Goal: Task Accomplishment & Management: Use online tool/utility

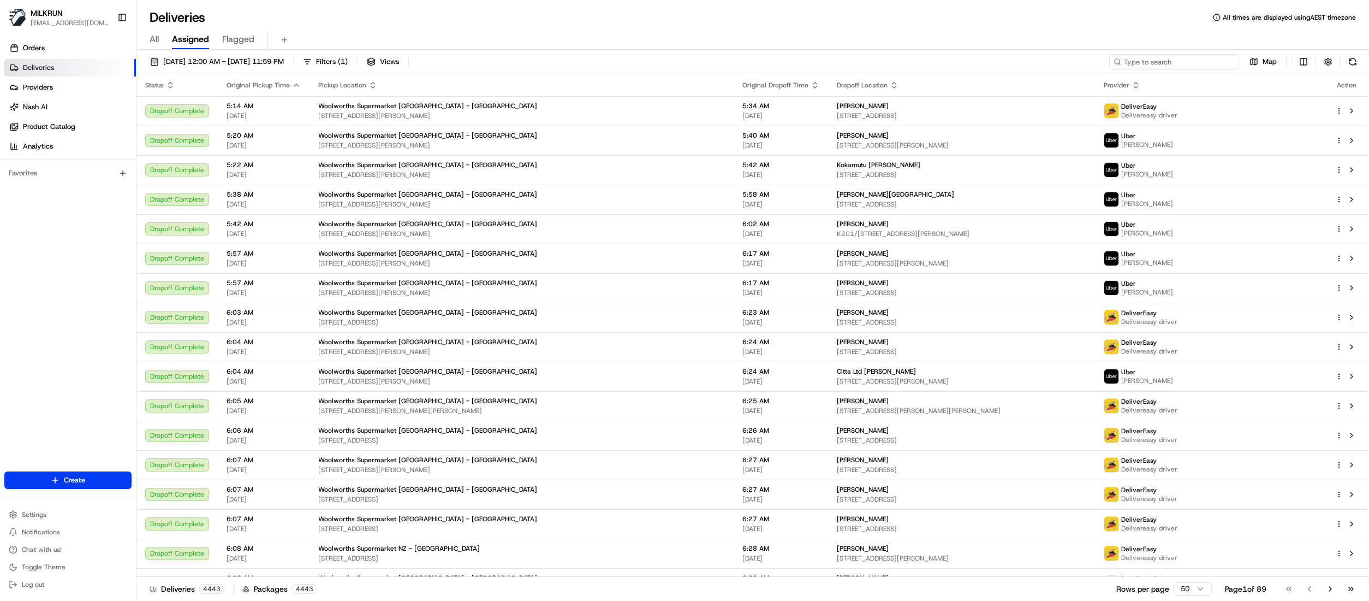
click at [855, 65] on input at bounding box center [1174, 61] width 131 height 15
paste input "49ea1db4-5033-49d4-83bf-61b523f036aa"
type input "49ea1db4-5033-49d4-83bf-61b523f036aa"
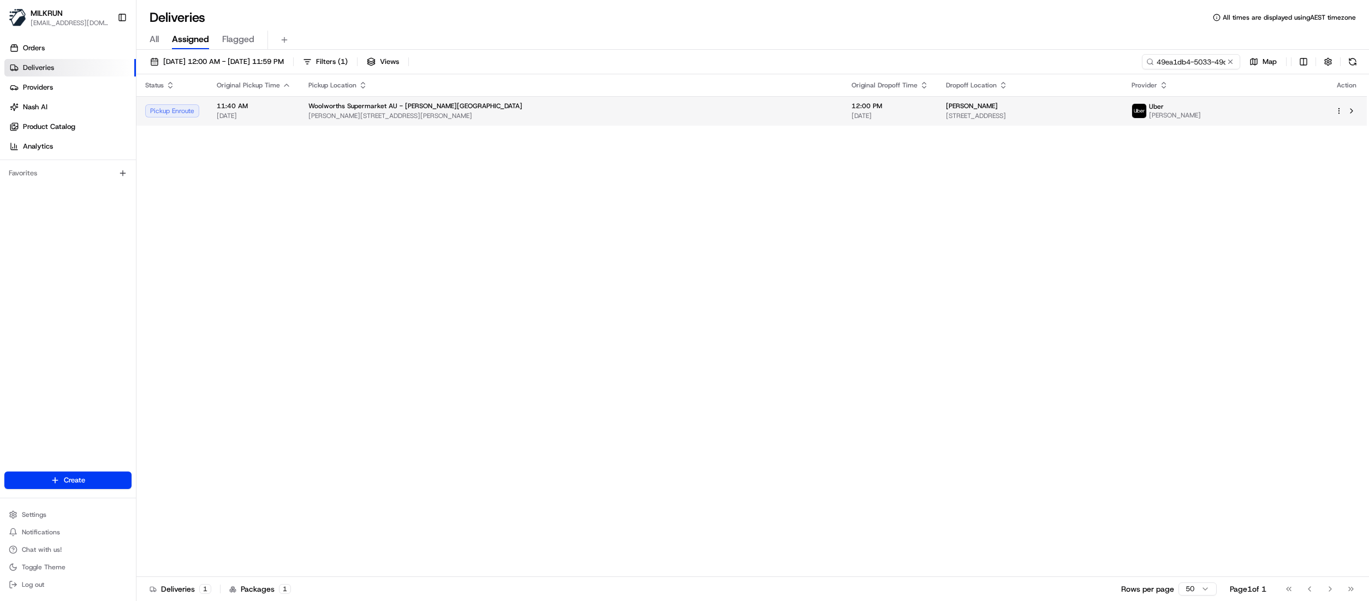
click at [484, 106] on div "Woolworths Supermarket AU - Gregory Hills" at bounding box center [571, 106] width 526 height 9
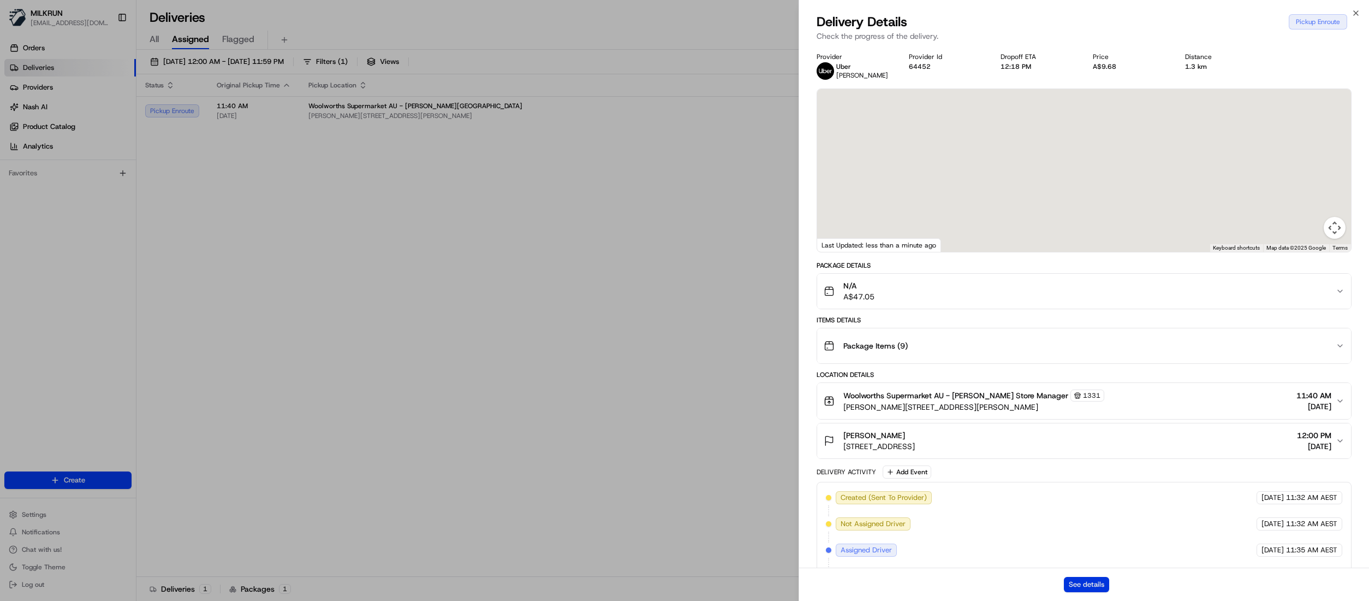
click at [855, 375] on button "See details" at bounding box center [1086, 584] width 45 height 15
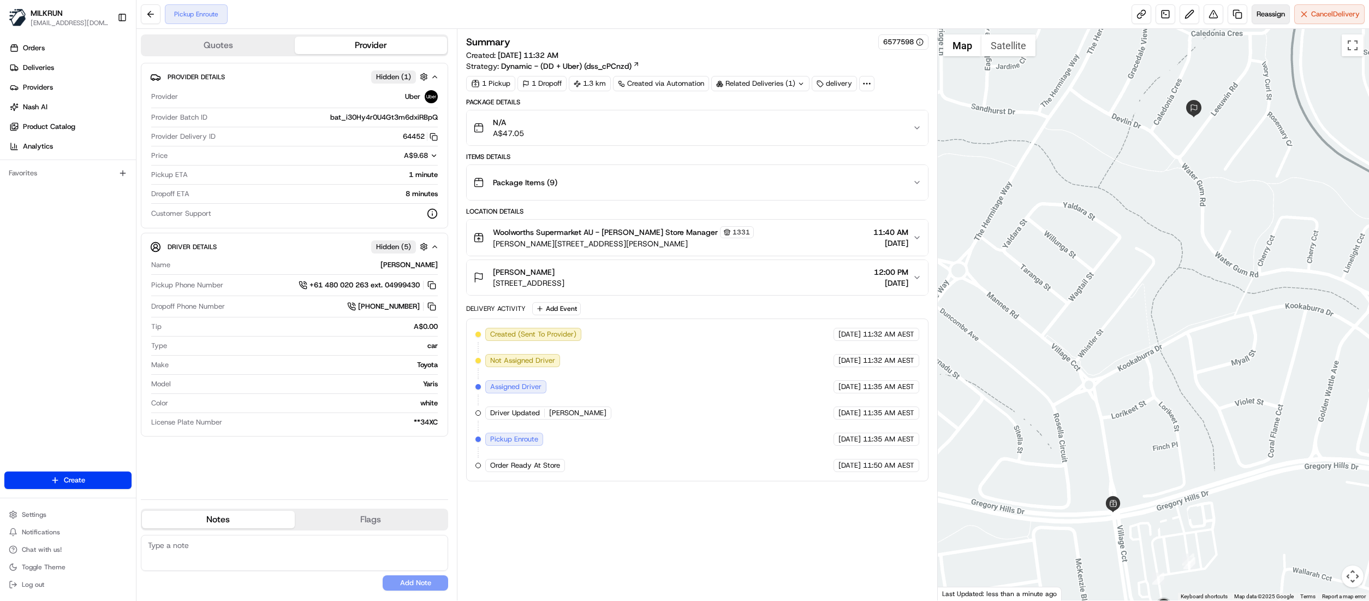
click at [1263, 14] on span "Reassign" at bounding box center [1271, 14] width 28 height 10
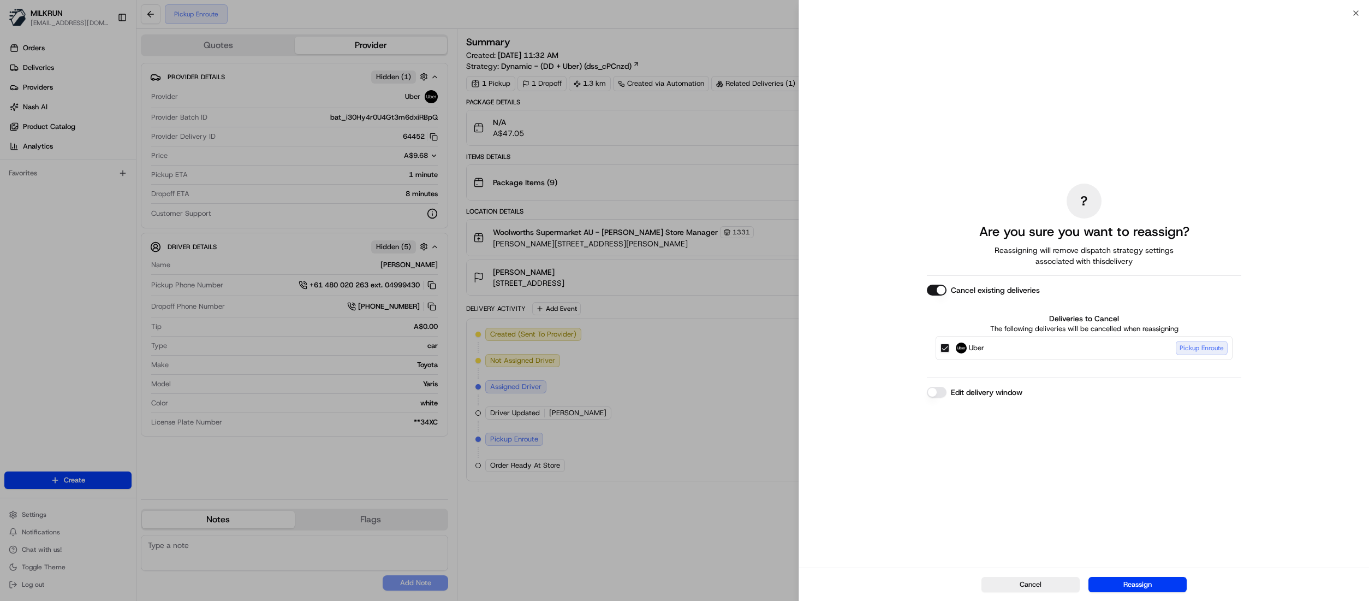
click at [939, 289] on button "Cancel existing deliveries" at bounding box center [937, 289] width 20 height 11
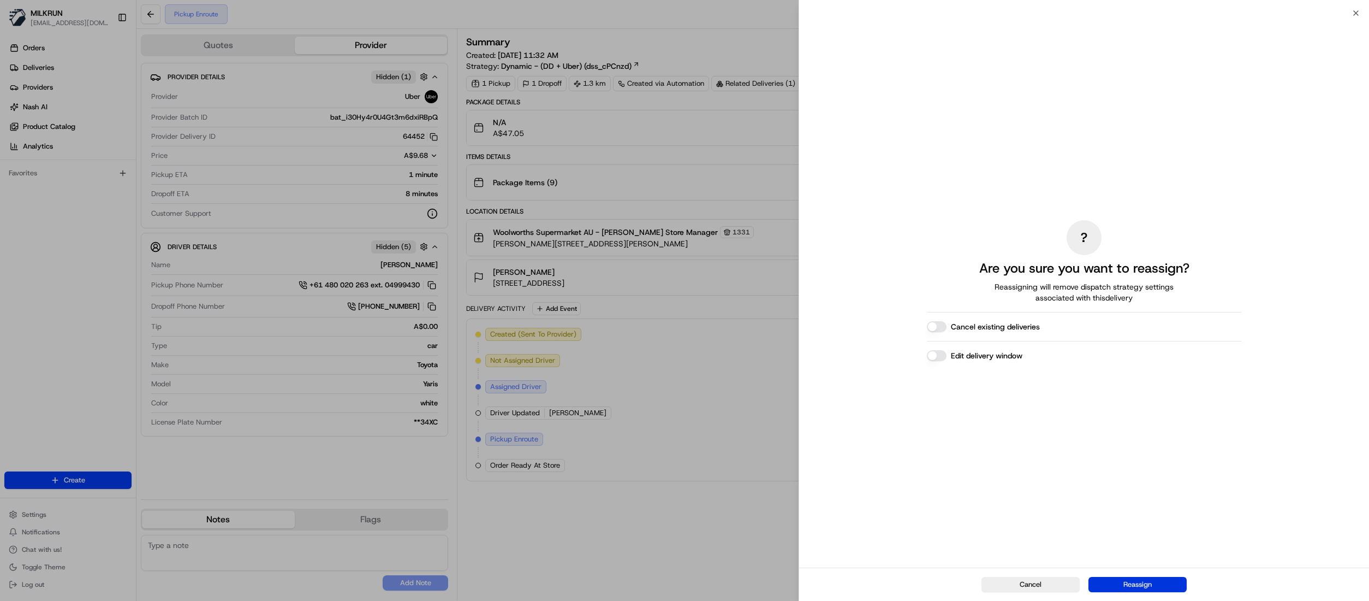
click at [1138, 582] on button "Reassign" at bounding box center [1138, 584] width 98 height 15
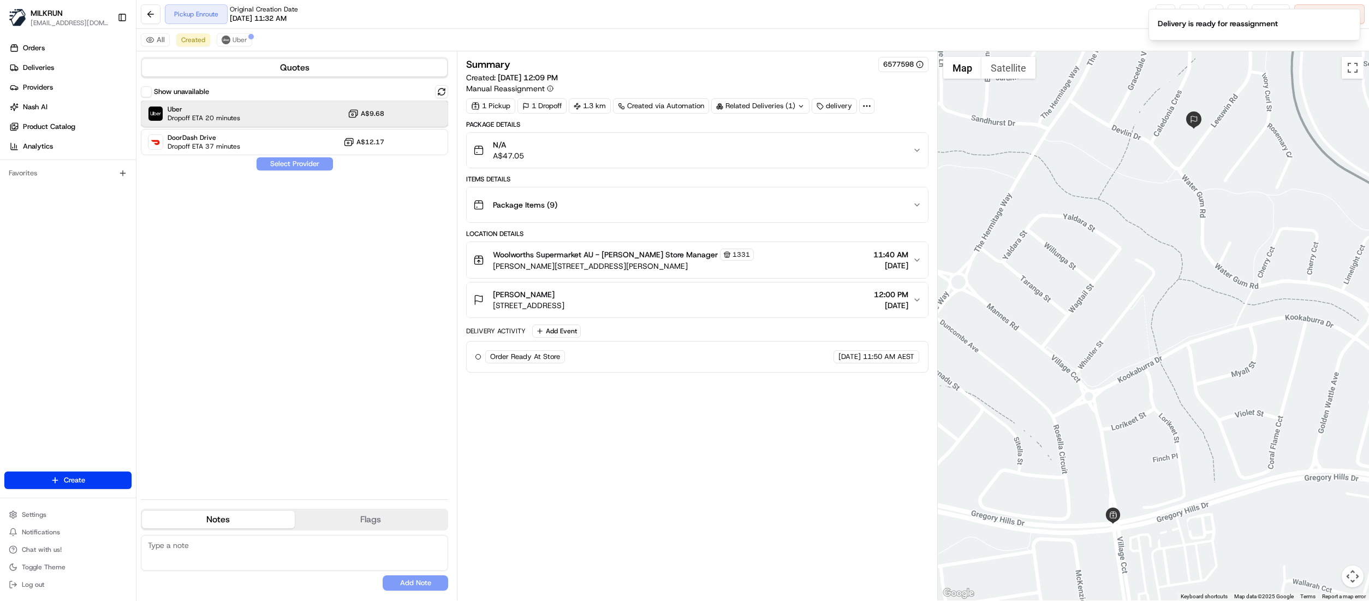
click at [259, 109] on div "Uber Dropoff ETA 20 minutes A$9.68" at bounding box center [294, 113] width 307 height 26
click at [273, 163] on button "Assign Provider" at bounding box center [295, 163] width 78 height 13
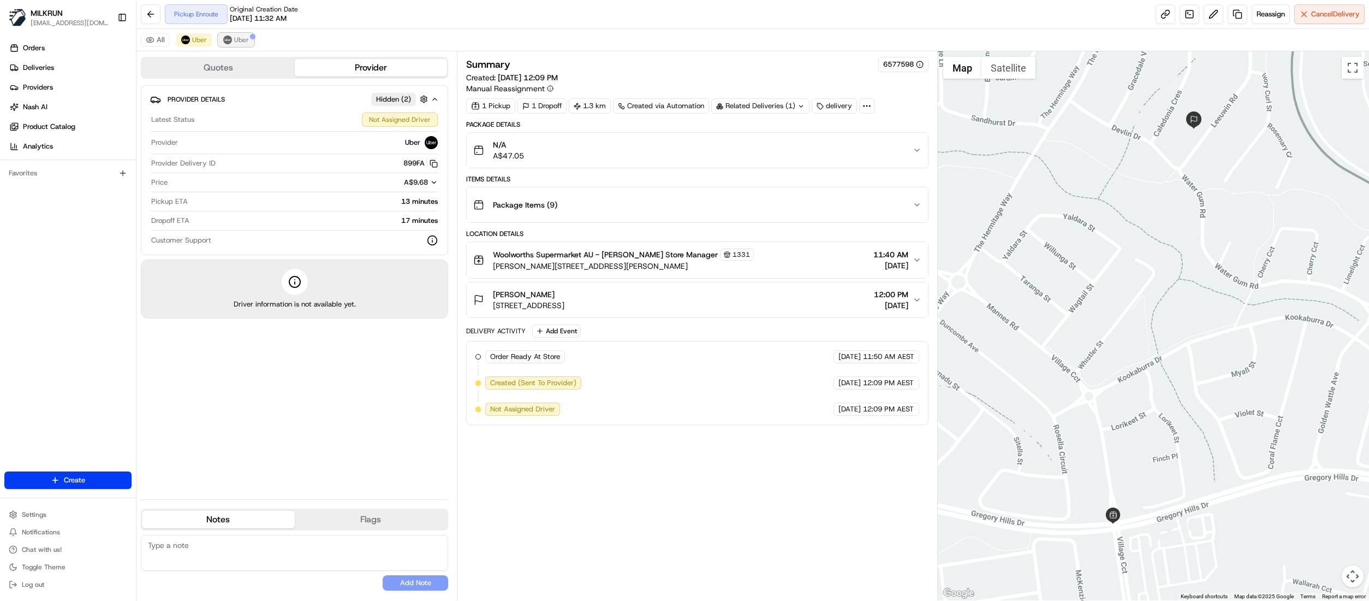
click at [241, 45] on button "Uber" at bounding box center [235, 39] width 35 height 13
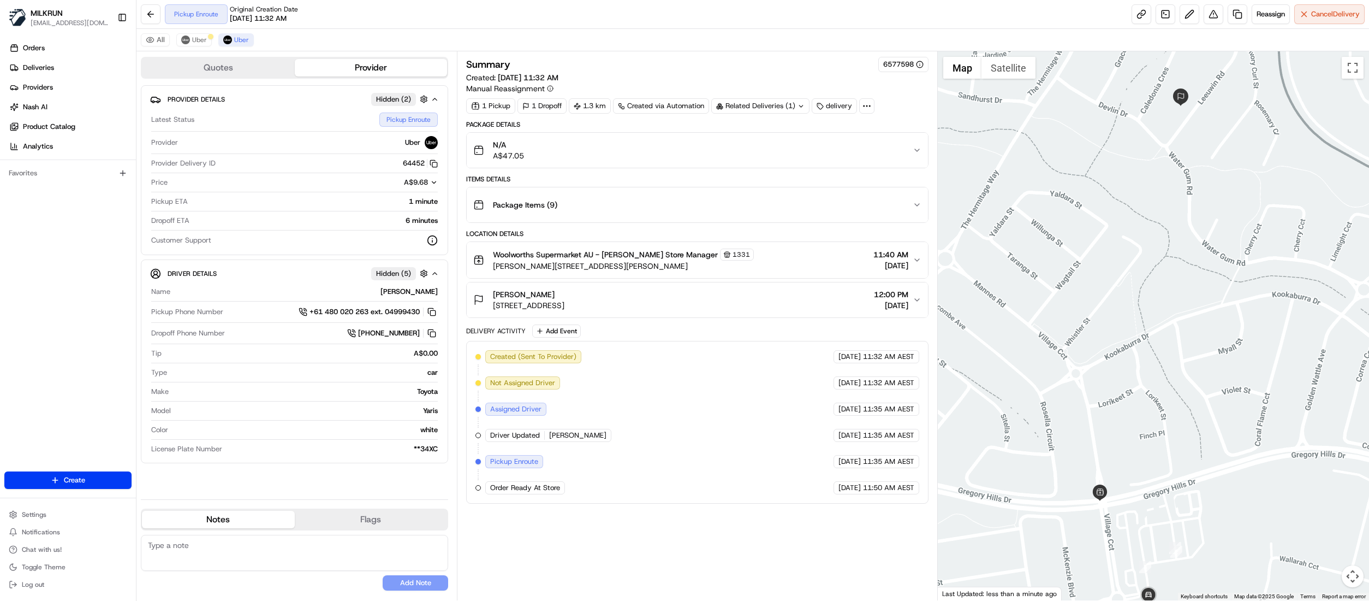
drag, startPoint x: 1224, startPoint y: 402, endPoint x: 1210, endPoint y: 390, distance: 18.2
click at [1208, 388] on div at bounding box center [1153, 325] width 431 height 549
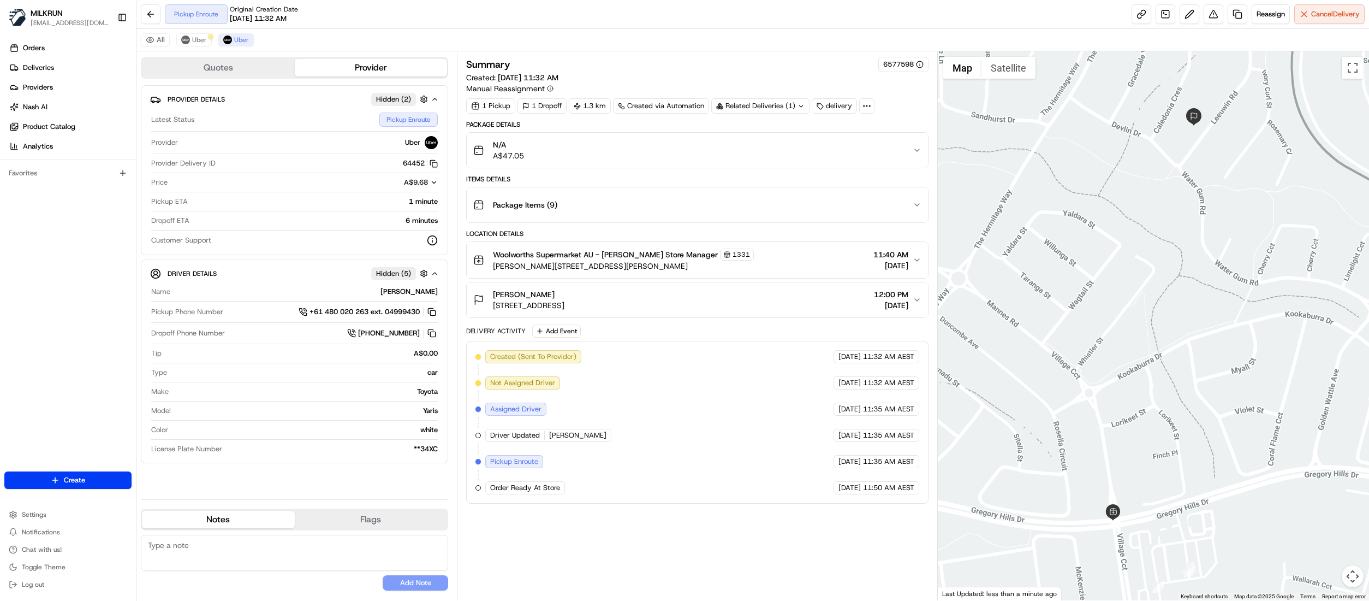
click at [1365, 581] on div at bounding box center [1153, 325] width 431 height 549
click at [1356, 578] on button "Map camera controls" at bounding box center [1353, 576] width 22 height 22
click at [1328, 570] on button "Zoom out" at bounding box center [1326, 576] width 22 height 22
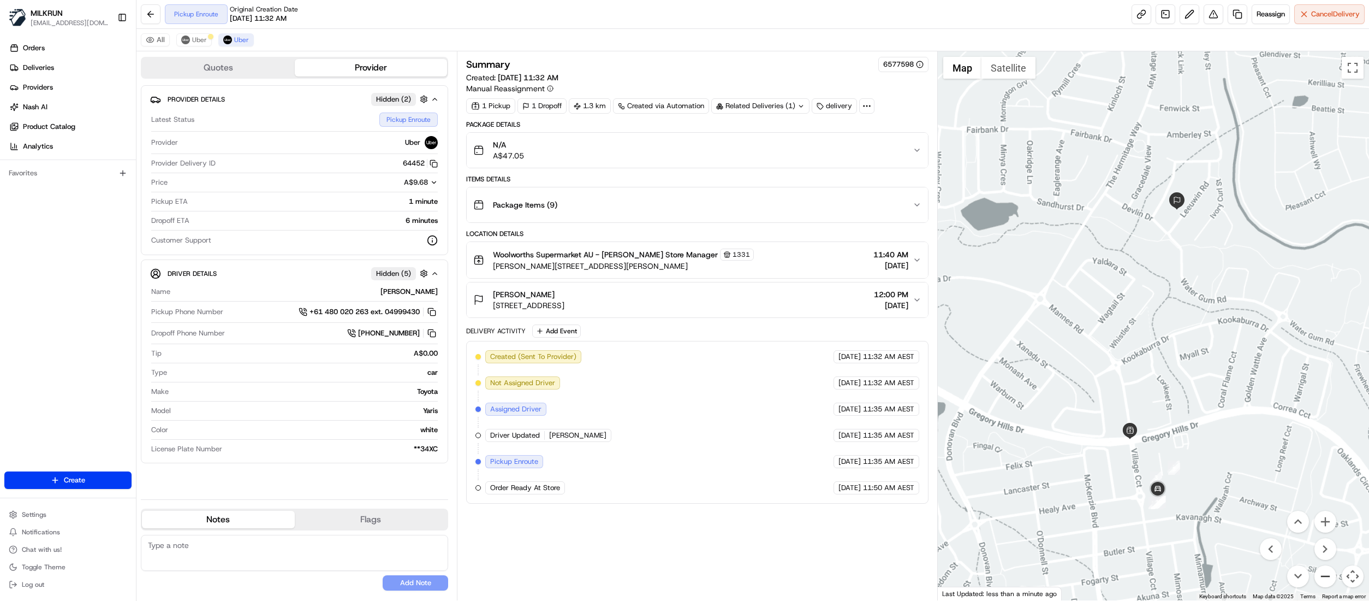
click at [1328, 570] on button "Zoom out" at bounding box center [1326, 576] width 22 height 22
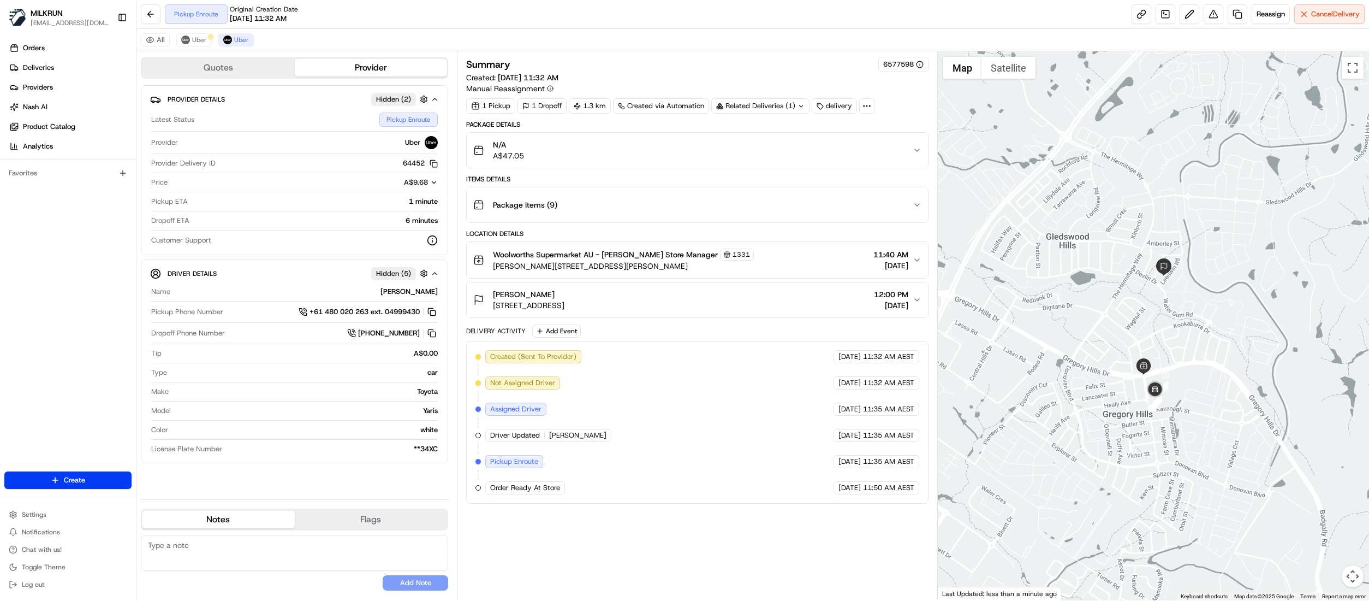
click at [1328, 570] on div at bounding box center [1153, 325] width 431 height 549
click at [193, 43] on span "Uber" at bounding box center [199, 39] width 15 height 9
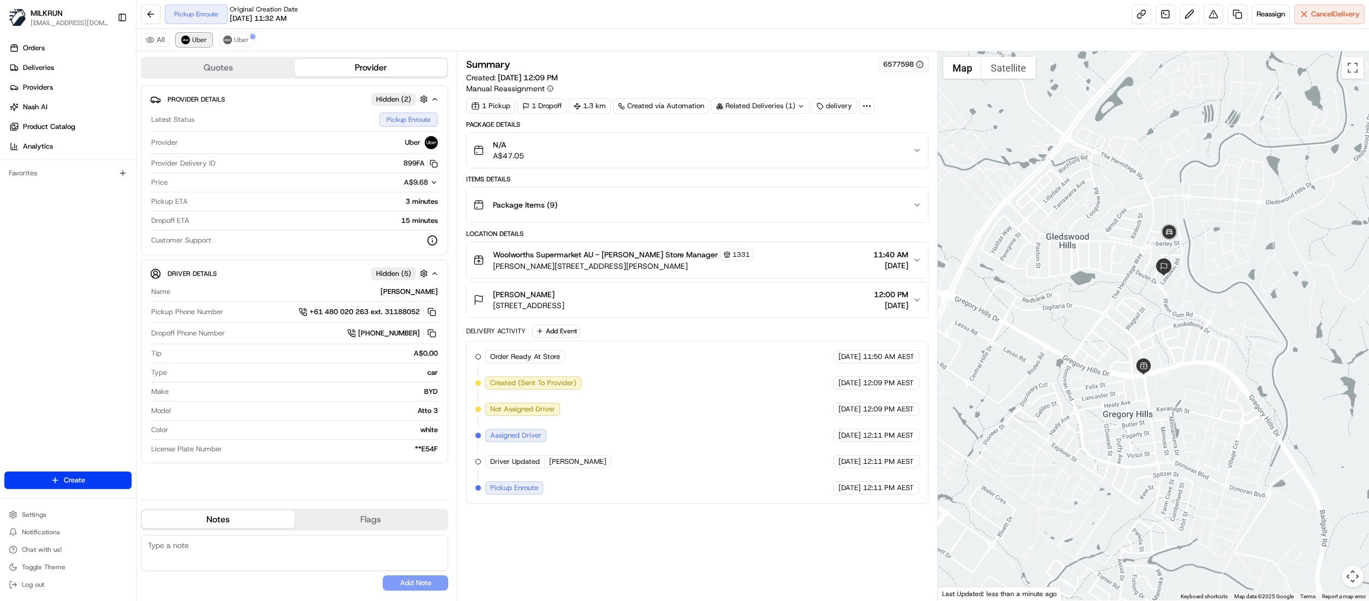
click at [184, 44] on img at bounding box center [185, 39] width 9 height 9
click at [243, 39] on span "Uber" at bounding box center [241, 39] width 15 height 9
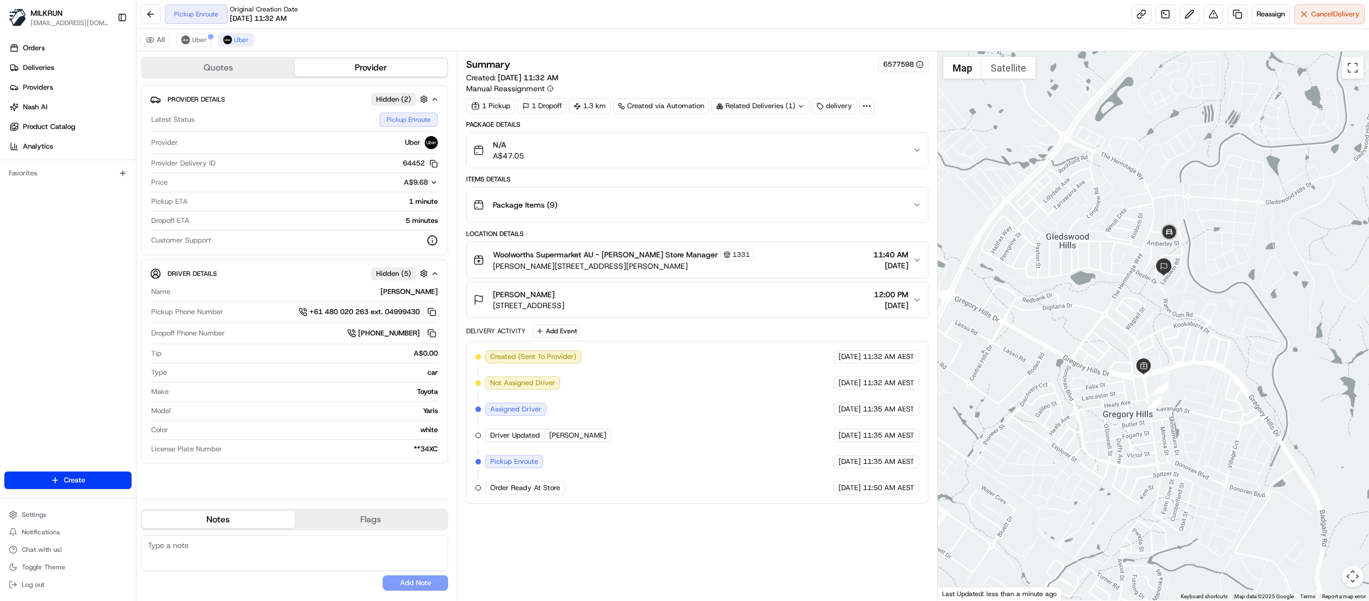
click at [193, 6] on div "Pickup Enroute Original Creation Date [DATE] 11:32 AM" at bounding box center [231, 14] width 133 height 20
click at [193, 36] on span "Uber" at bounding box center [199, 39] width 15 height 9
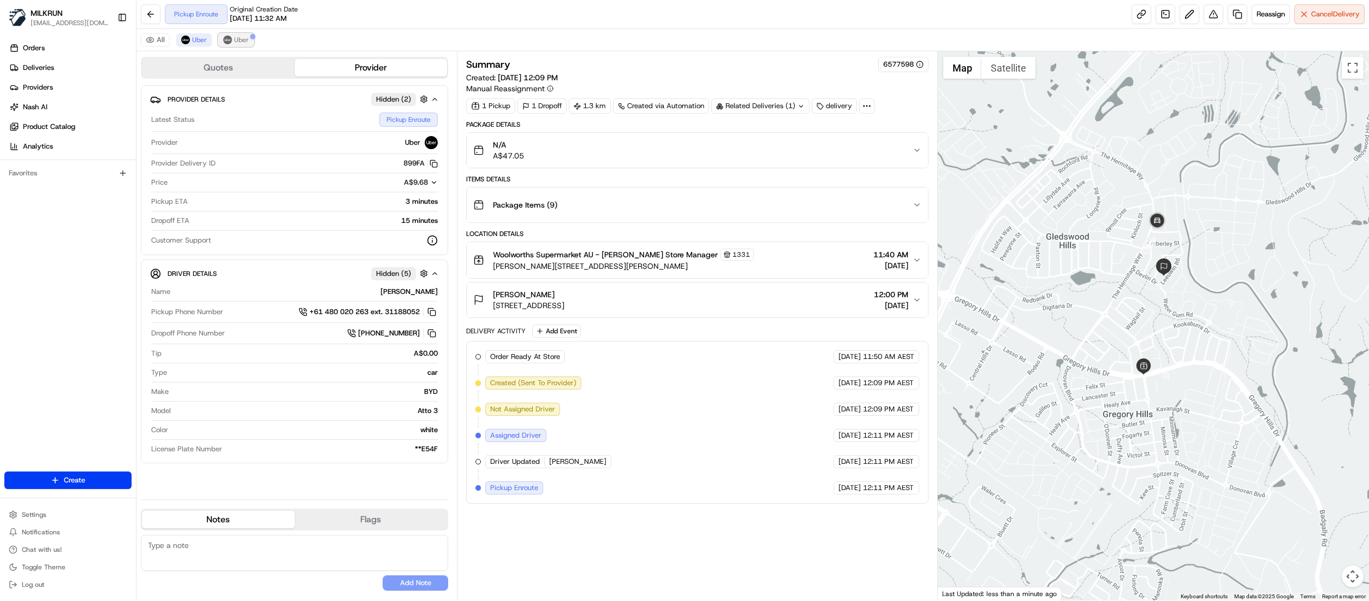
click at [234, 41] on span "Uber" at bounding box center [241, 39] width 15 height 9
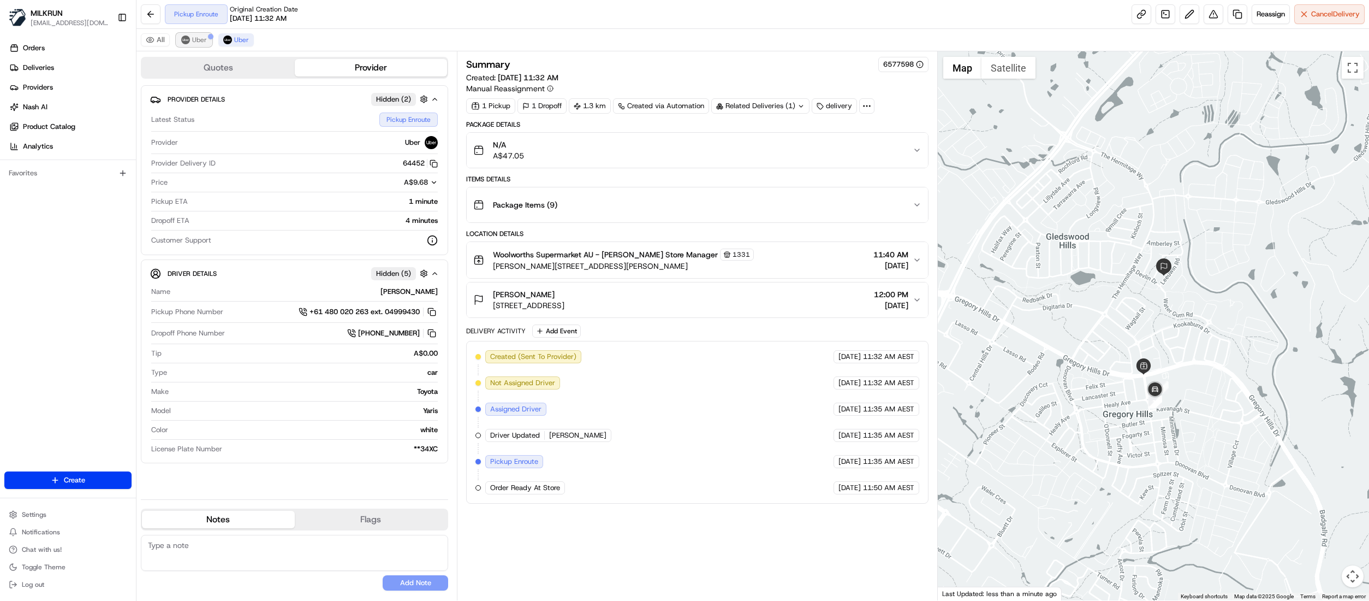
click at [183, 41] on img at bounding box center [185, 39] width 9 height 9
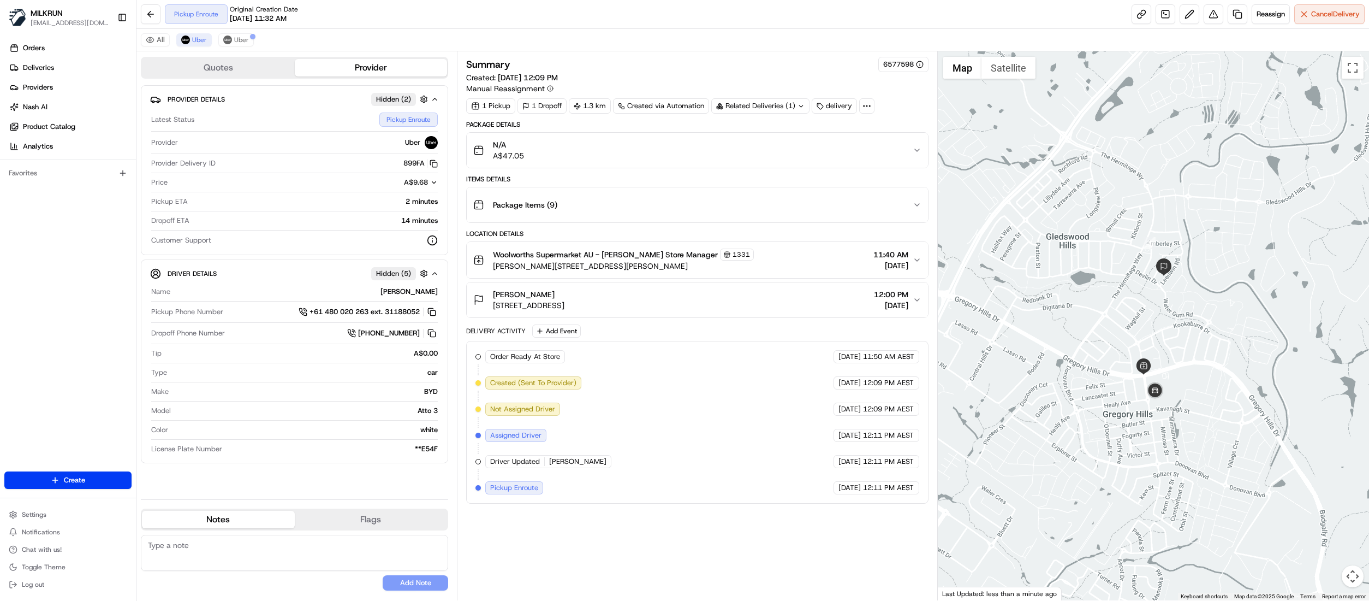
click at [243, 47] on div "All Uber Uber" at bounding box center [752, 40] width 1233 height 22
click at [245, 45] on button "Uber" at bounding box center [235, 39] width 35 height 13
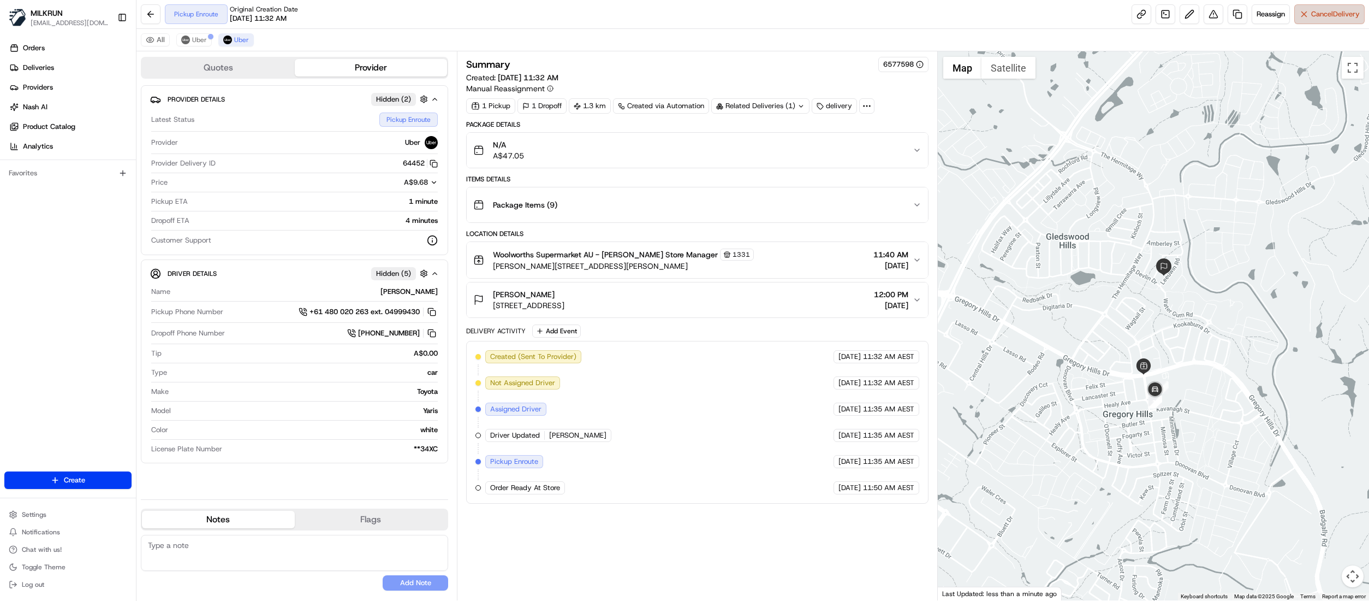
click at [1338, 21] on button "Cancel Delivery" at bounding box center [1329, 14] width 70 height 20
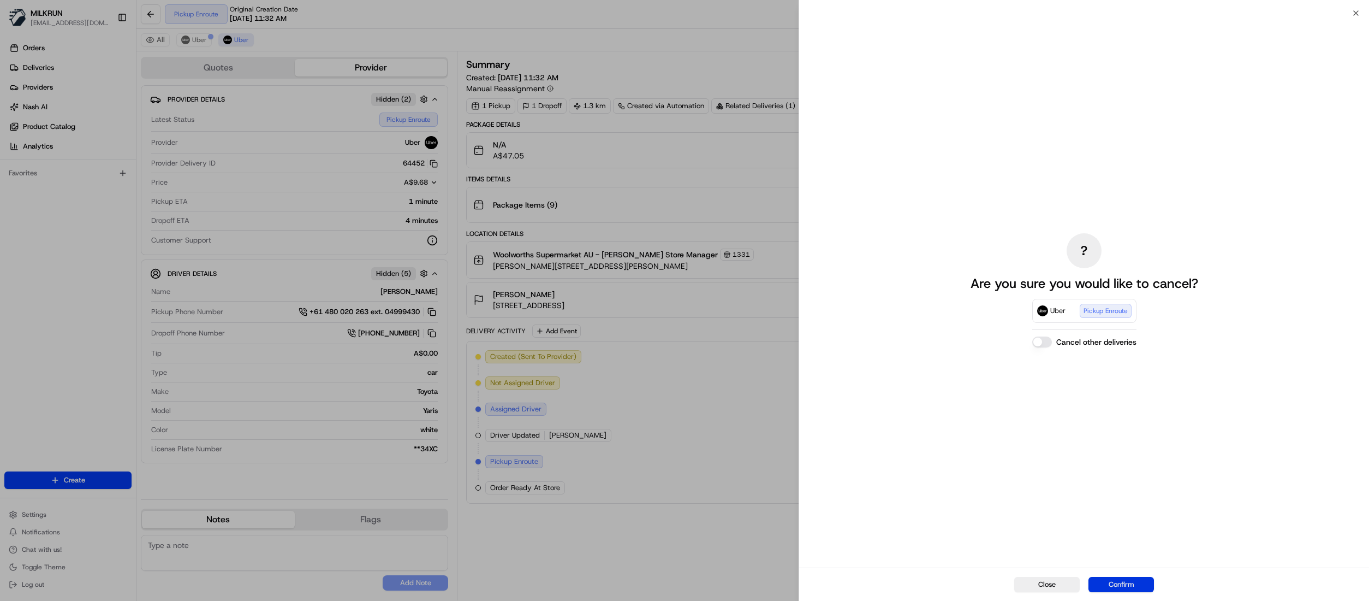
click at [1122, 583] on button "Confirm" at bounding box center [1122, 584] width 66 height 15
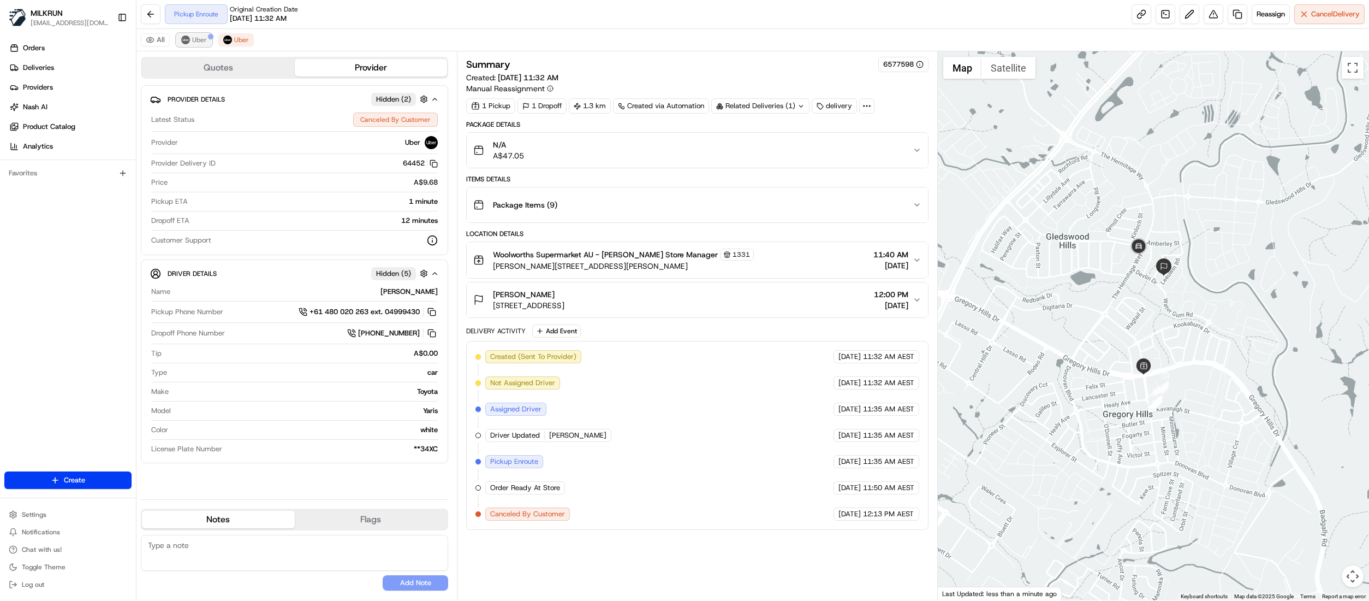
click at [197, 43] on span "Uber" at bounding box center [199, 39] width 15 height 9
